Goal: Find specific page/section: Find specific page/section

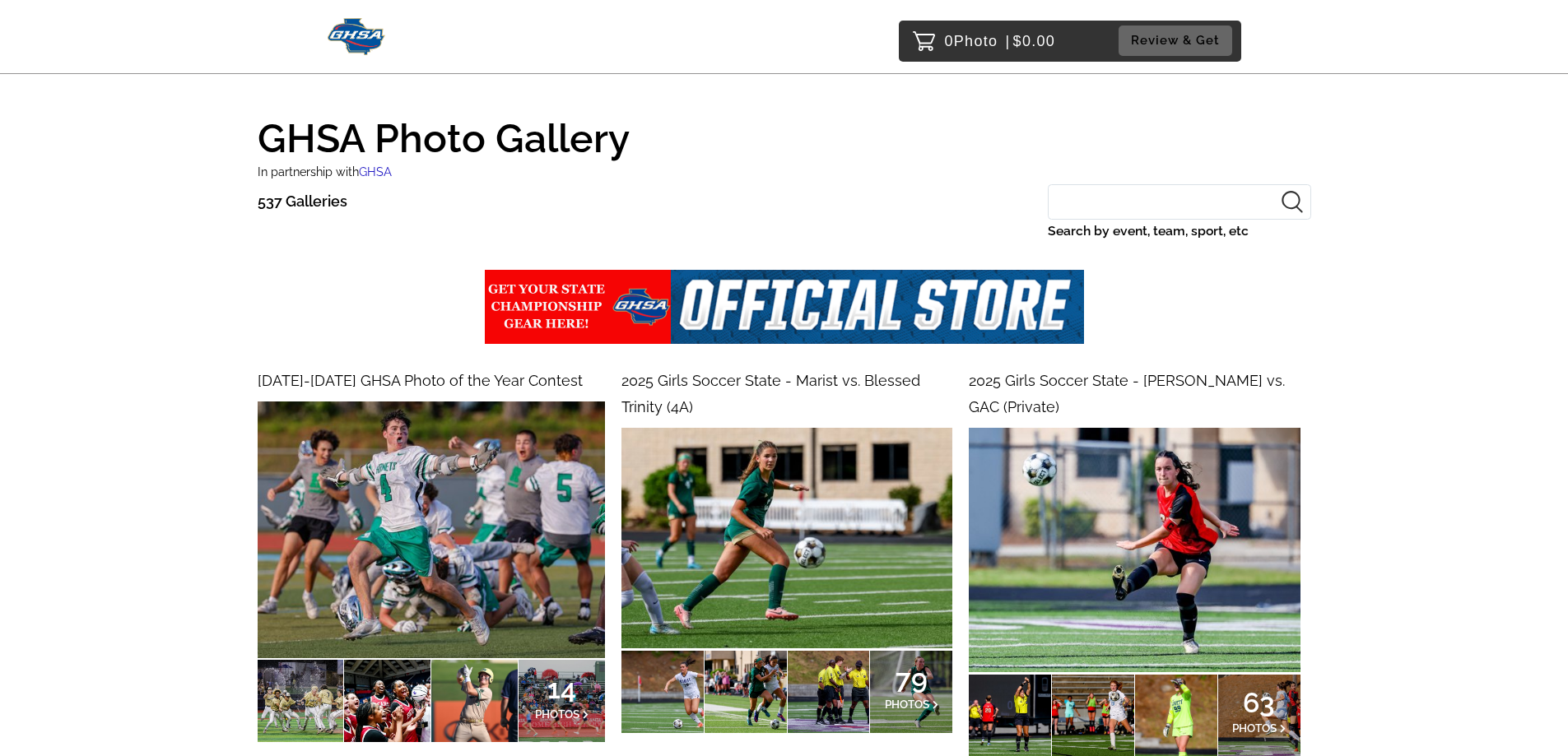
click at [1180, 211] on input "Search by event, team, sport, etc" at bounding box center [1179, 201] width 264 height 35
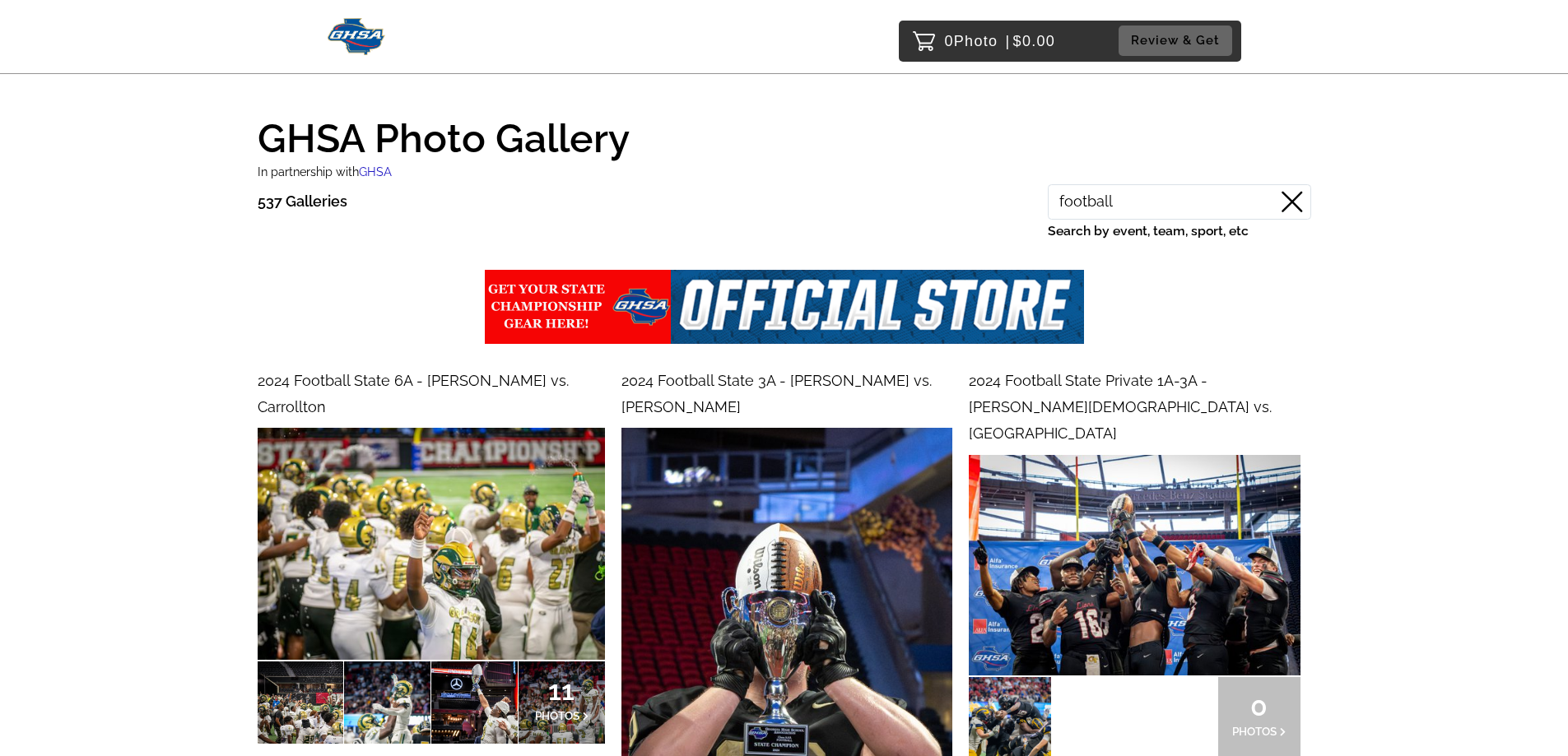
click at [1199, 215] on input "football" at bounding box center [1179, 201] width 264 height 35
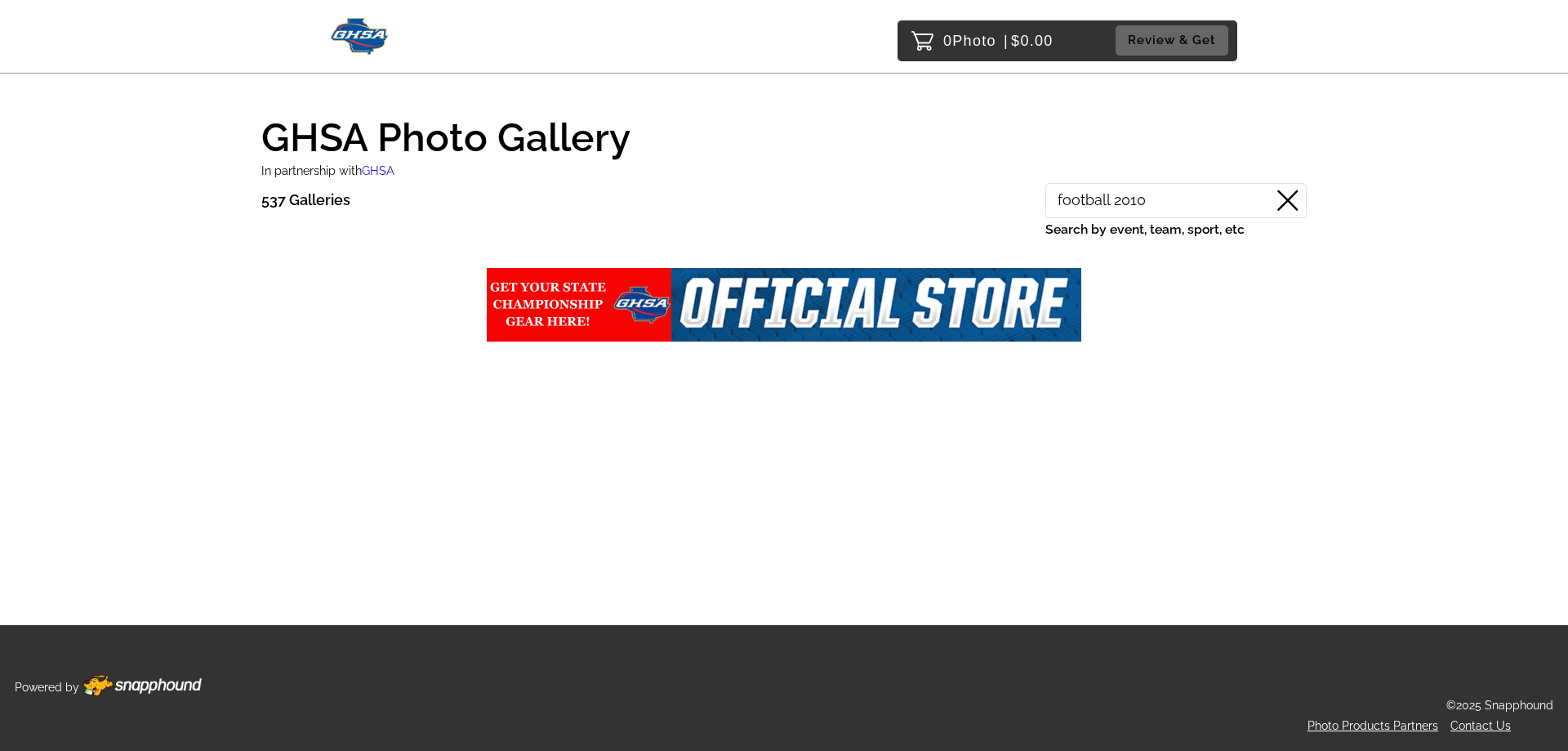
click at [1241, 204] on input "football 2010" at bounding box center [1176, 200] width 262 height 35
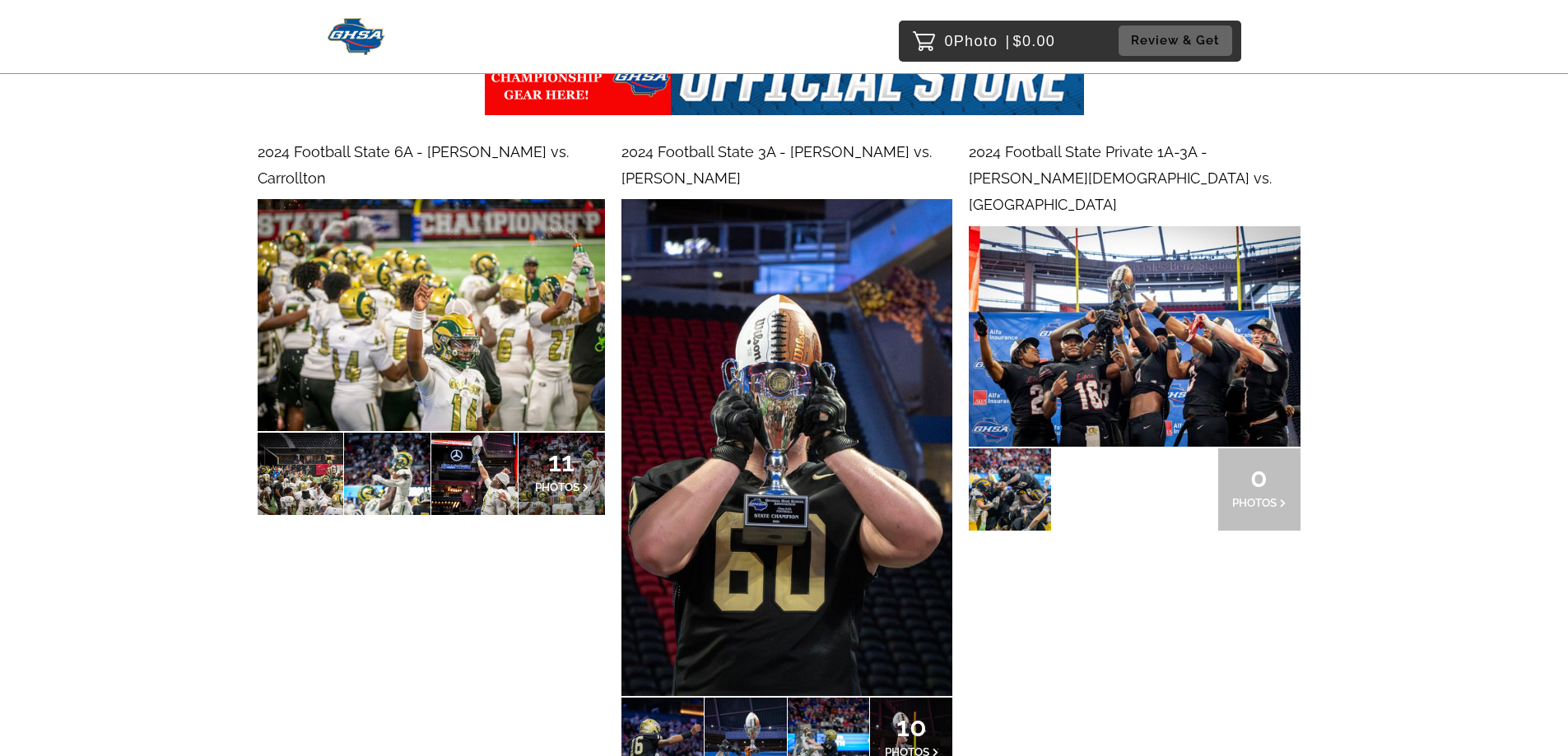
scroll to position [329, 0]
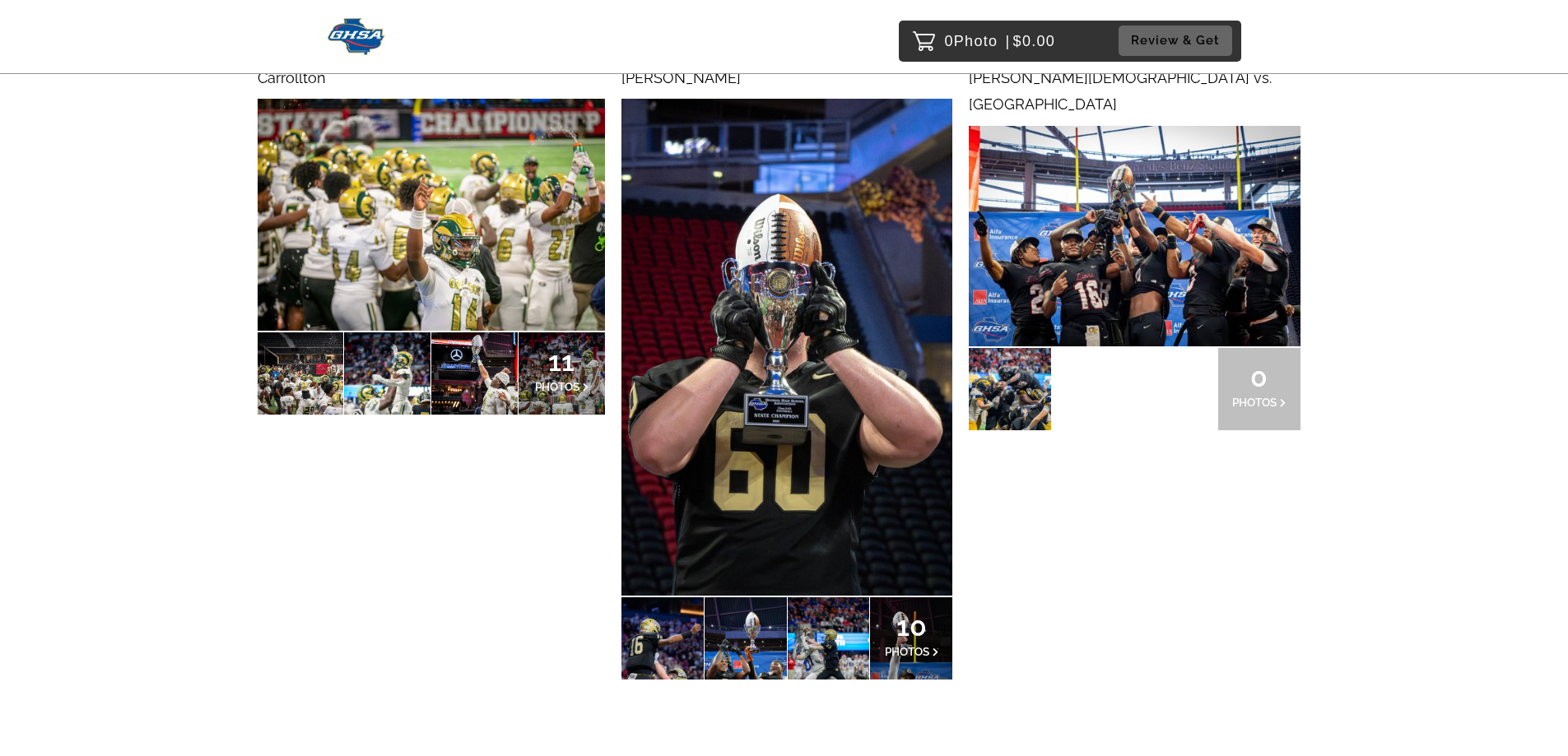
type input "football"
click at [793, 426] on img at bounding box center [787, 347] width 331 height 497
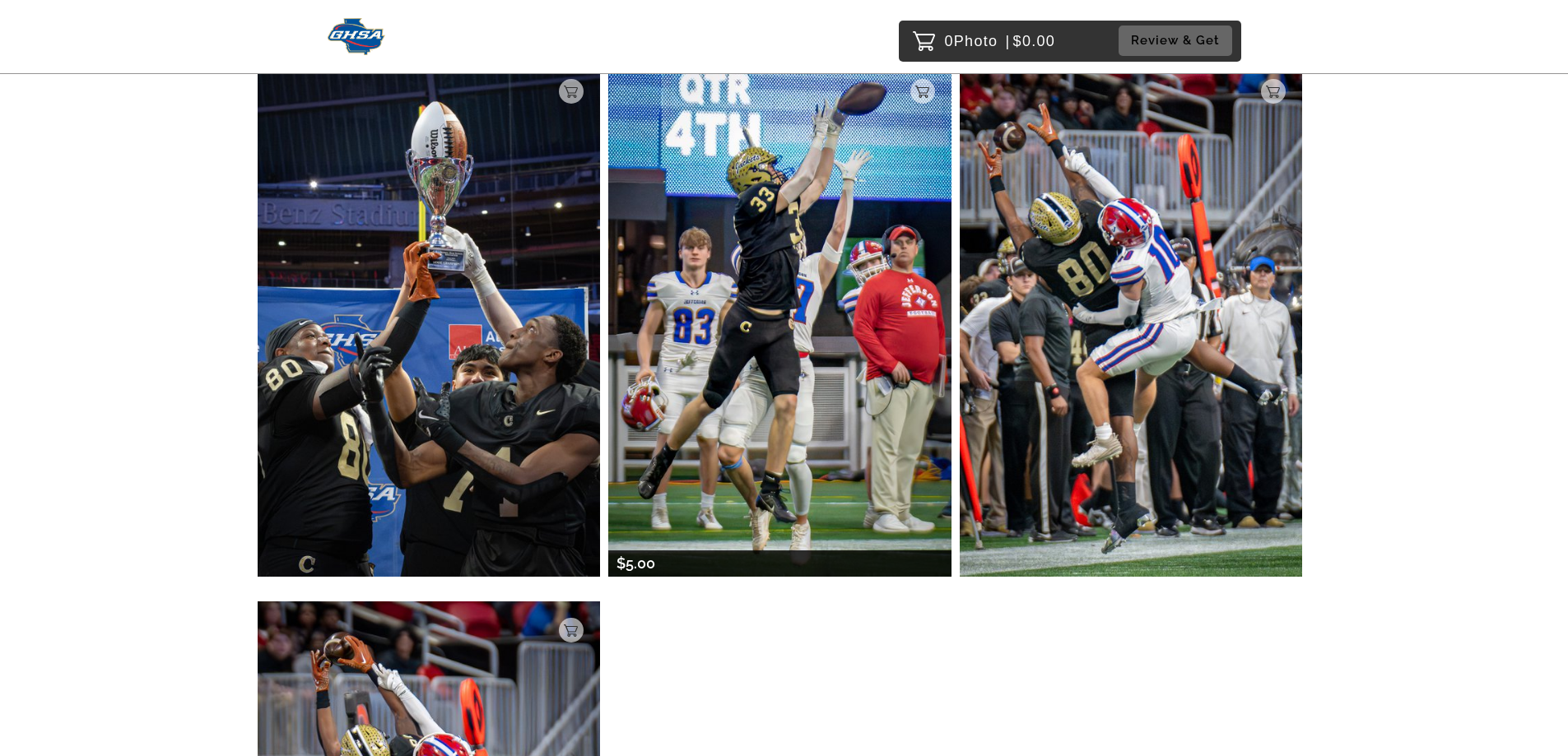
scroll to position [1480, 0]
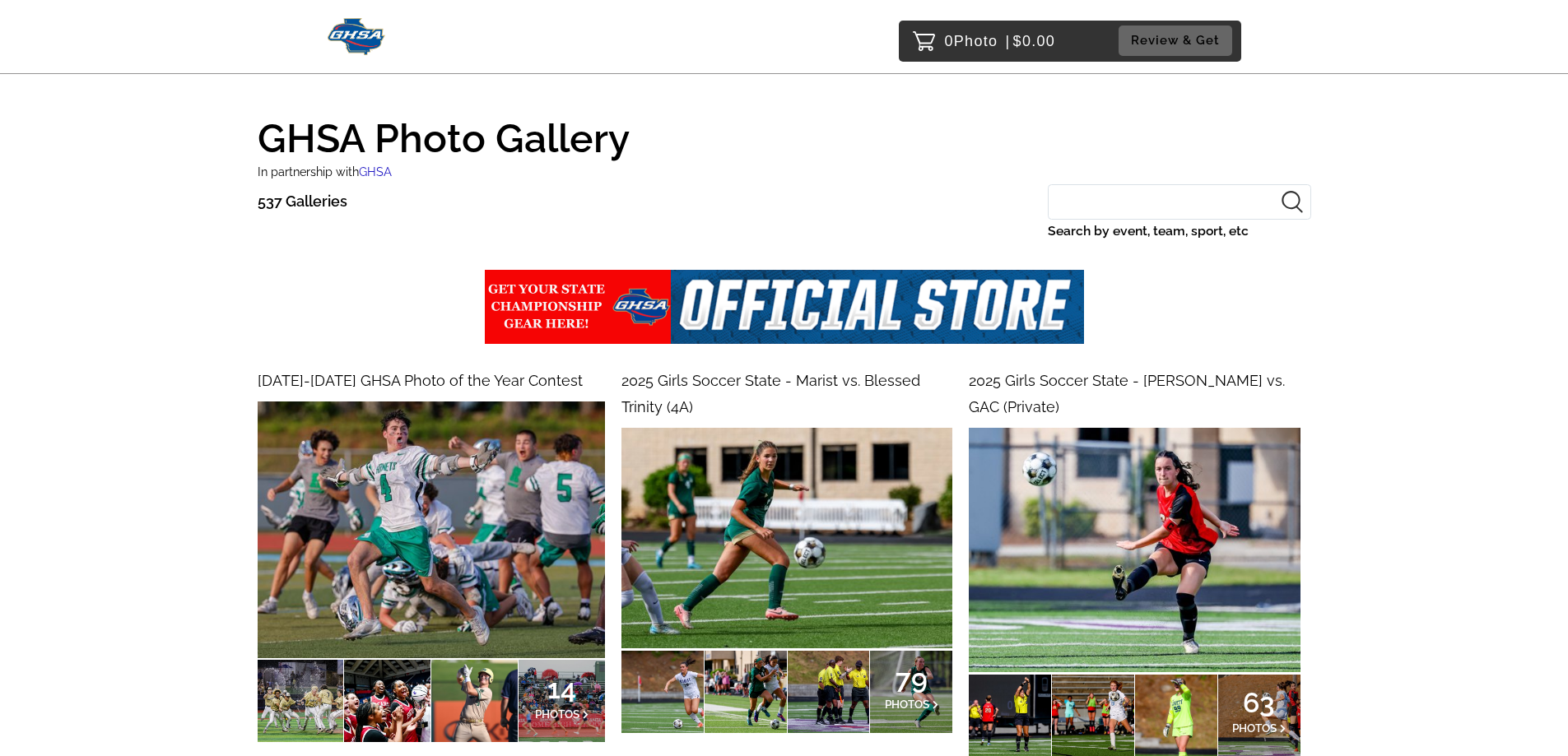
click at [1127, 212] on input "Search by event, team, sport, etc" at bounding box center [1179, 201] width 264 height 35
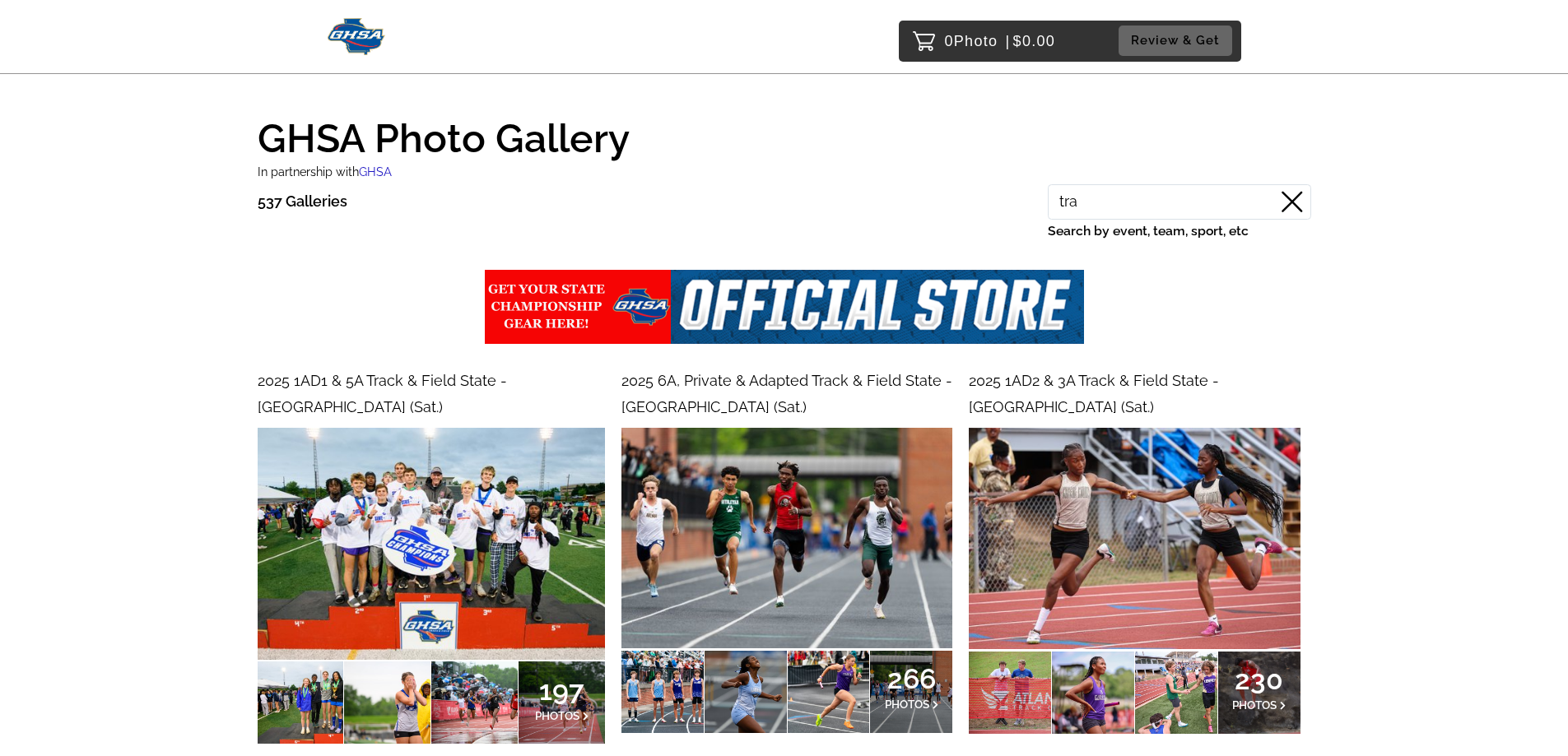
type input "trac"
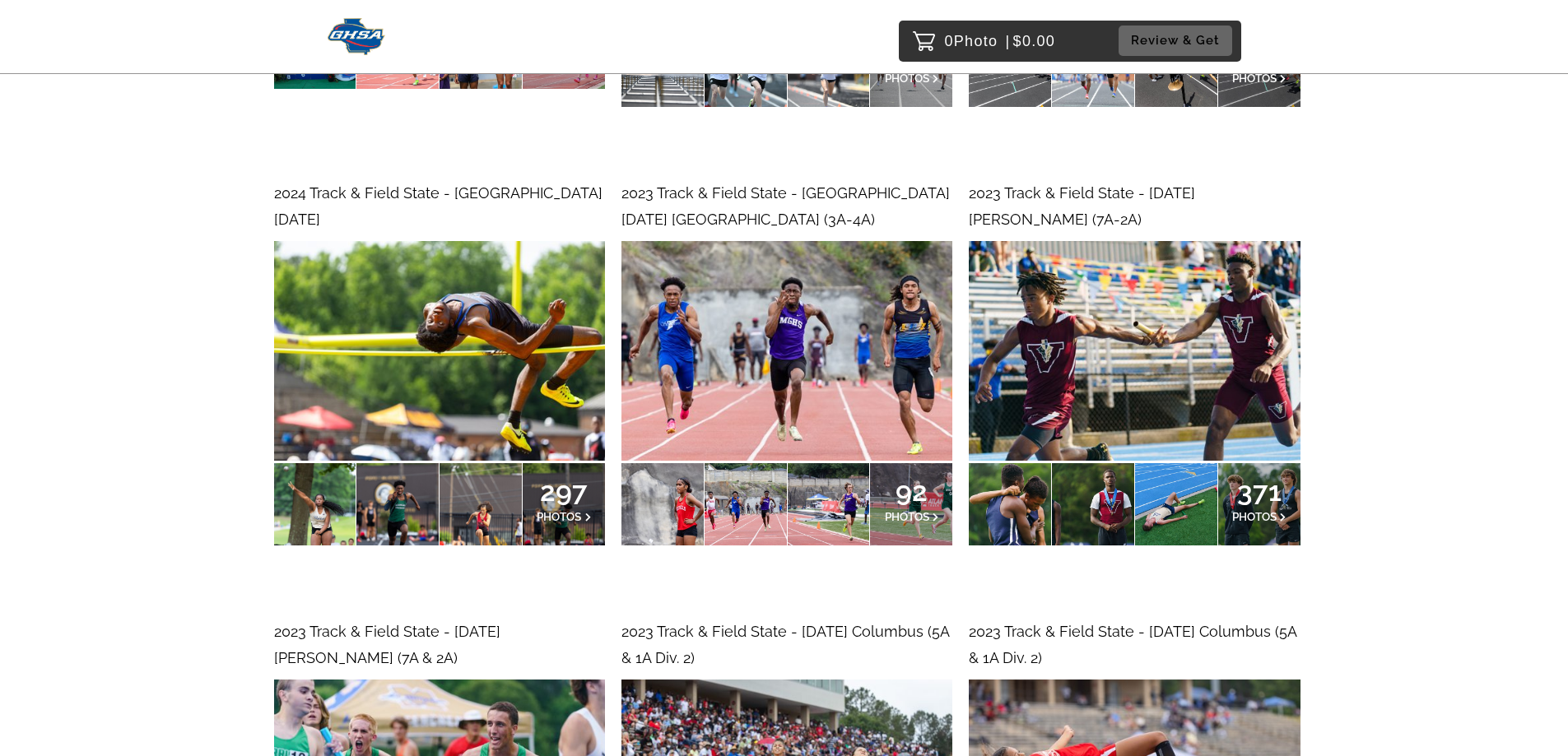
scroll to position [2384, 0]
